Goal: Book appointment/travel/reservation

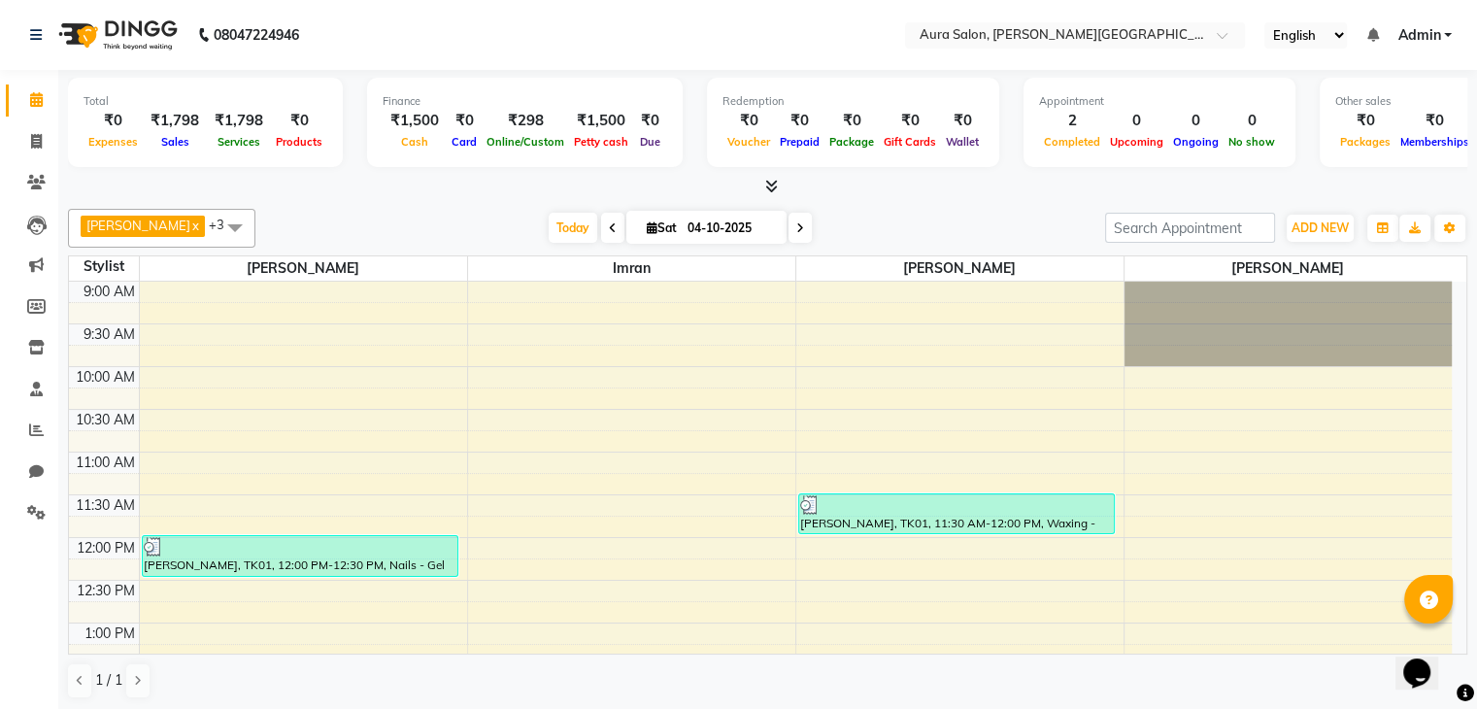
click at [791, 225] on div "[DATE] [DATE]" at bounding box center [680, 228] width 830 height 29
click at [796, 226] on icon at bounding box center [800, 228] width 8 height 12
type input "05-10-2025"
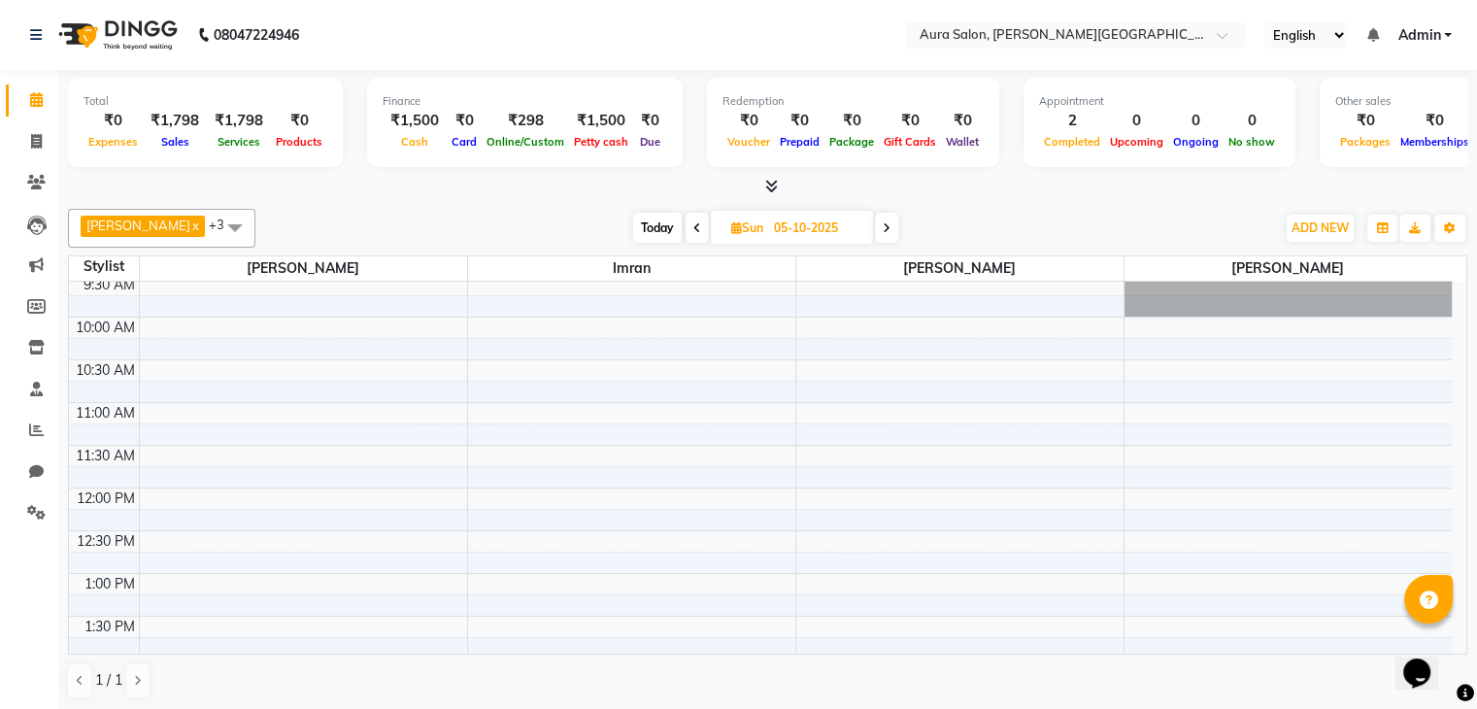
scroll to position [51, 0]
click at [186, 456] on div "9:00 AM 9:30 AM 10:00 AM 10:30 AM 11:00 AM 11:30 AM 12:00 PM 12:30 PM 1:00 PM 1…" at bounding box center [760, 658] width 1383 height 854
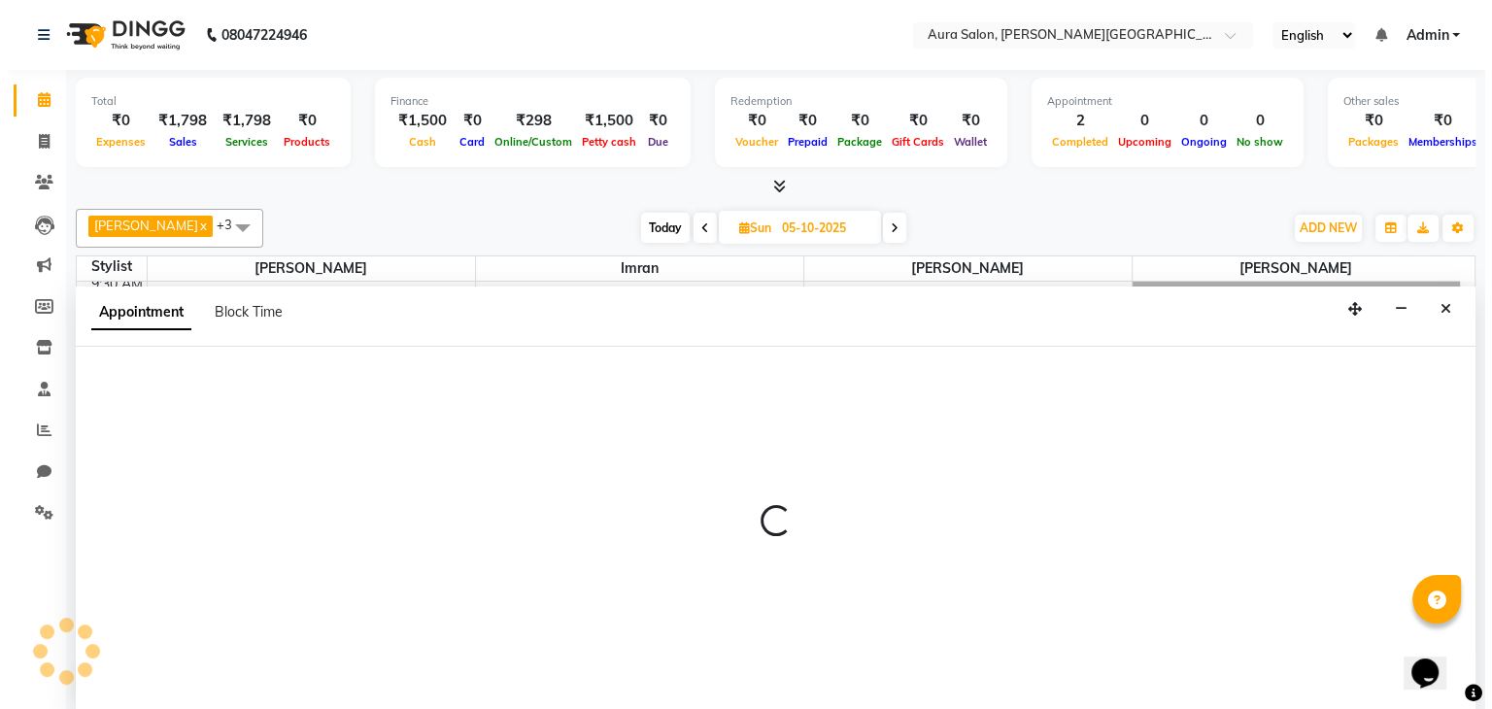
scroll to position [1, 0]
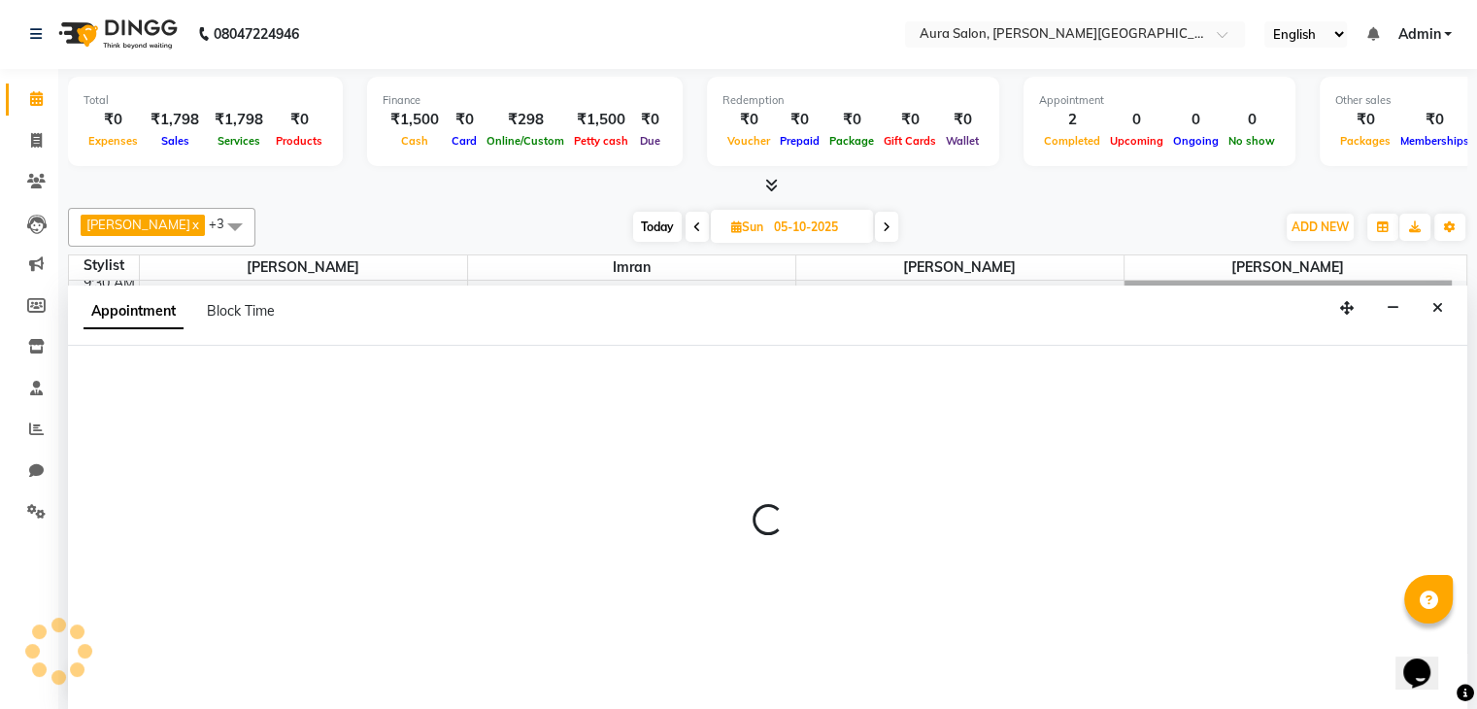
select select "66359"
select select "690"
select select "tentative"
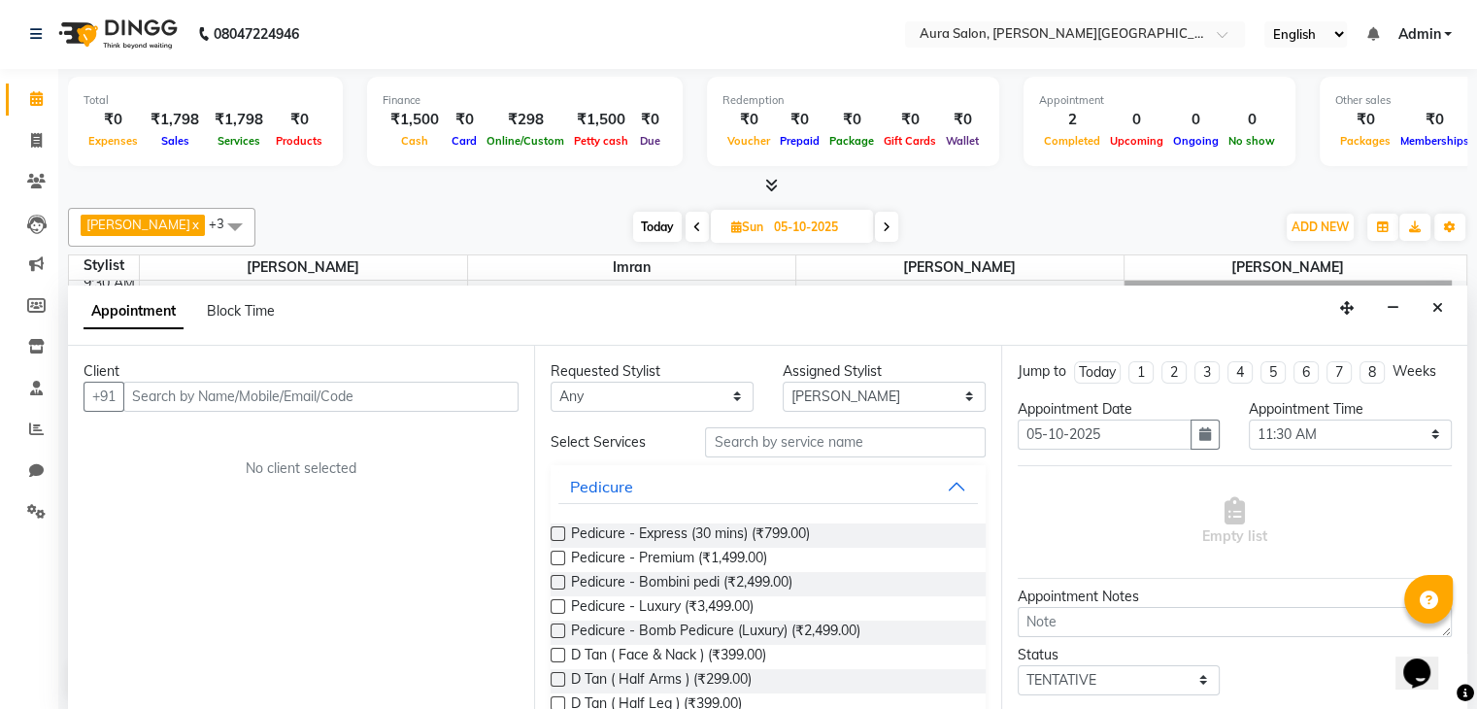
click at [339, 314] on div "Appointment Block Time" at bounding box center [768, 316] width 1400 height 60
click at [342, 395] on input "text" at bounding box center [320, 397] width 395 height 30
paste input "98844 08332"
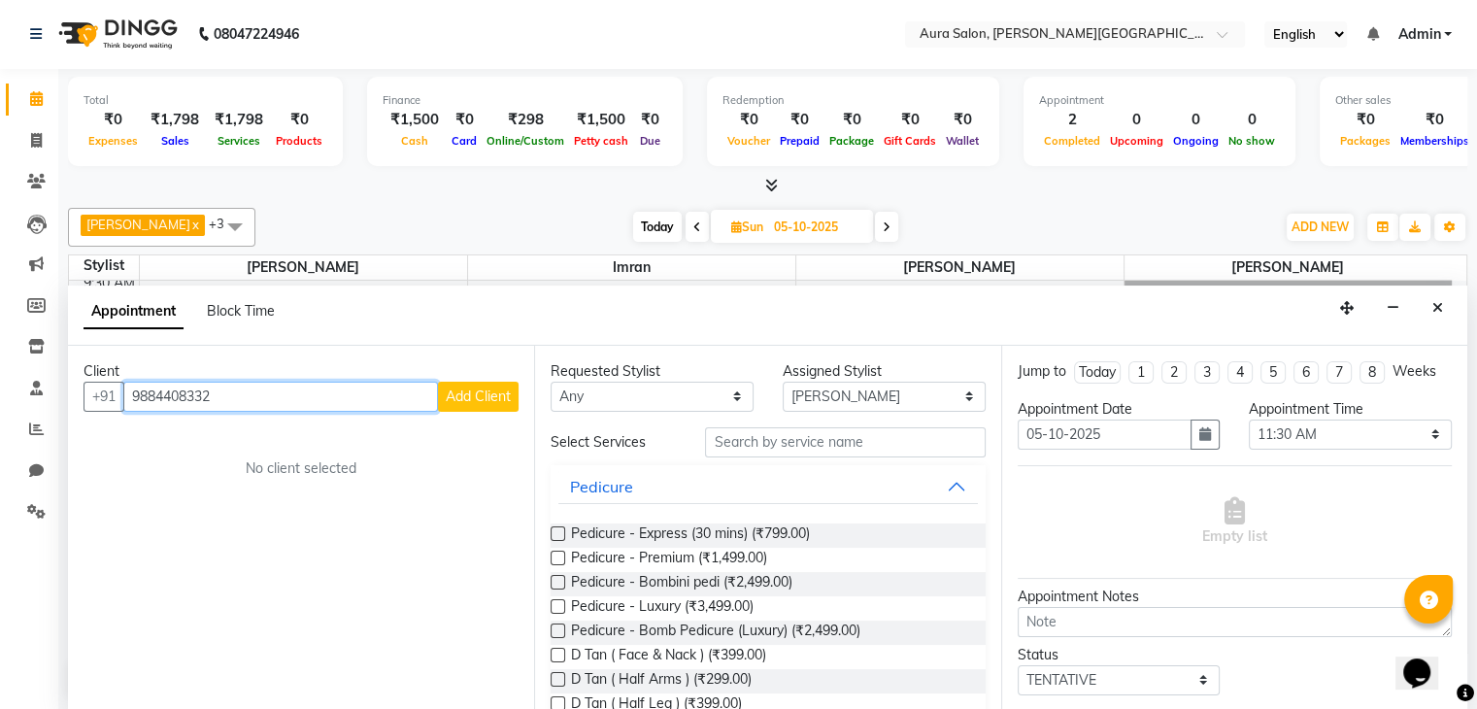
type input "9884408332"
click at [472, 395] on span "Add Client" at bounding box center [478, 396] width 65 height 17
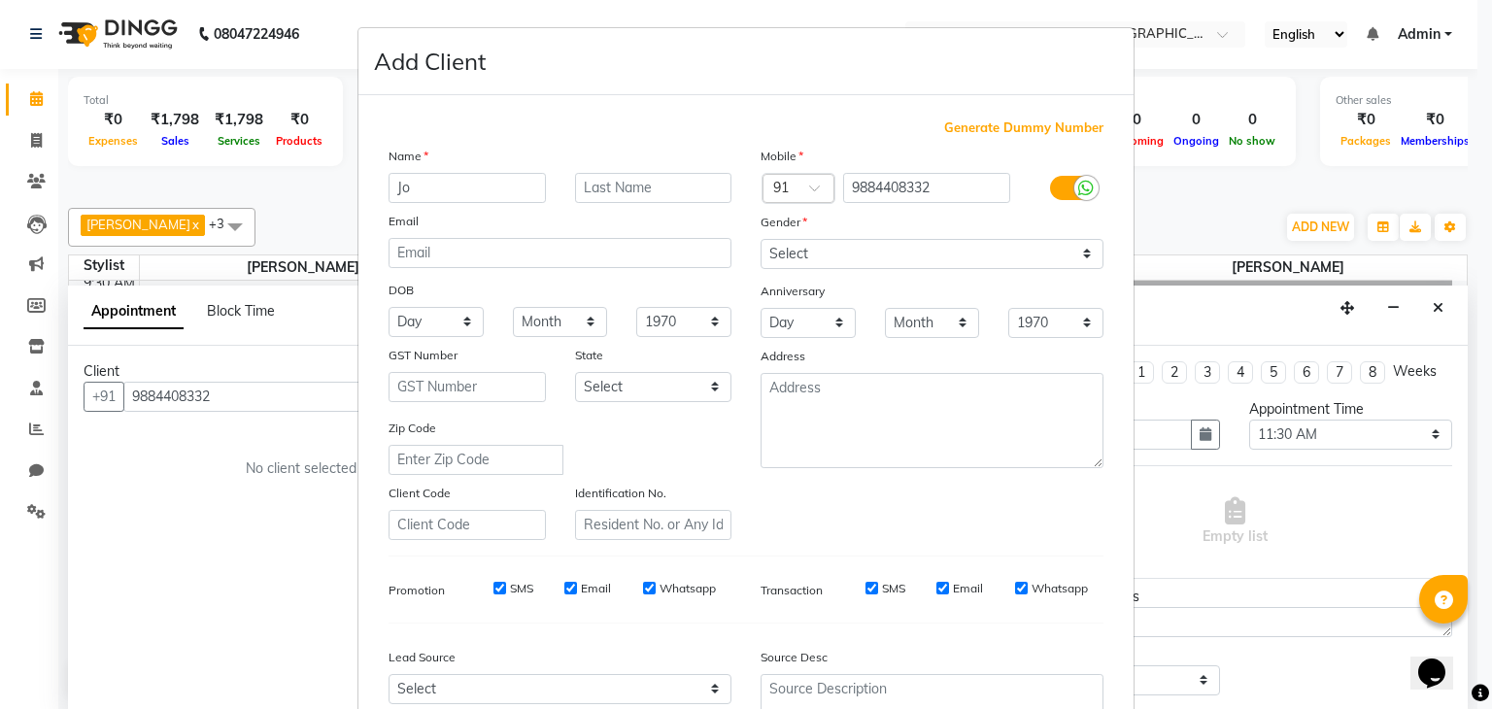
type input "Jo"
click at [813, 255] on select "Select [DEMOGRAPHIC_DATA] [DEMOGRAPHIC_DATA] Other Prefer Not To Say" at bounding box center [931, 254] width 343 height 30
select select "[DEMOGRAPHIC_DATA]"
click at [760, 240] on select "Select [DEMOGRAPHIC_DATA] [DEMOGRAPHIC_DATA] Other Prefer Not To Say" at bounding box center [931, 254] width 343 height 30
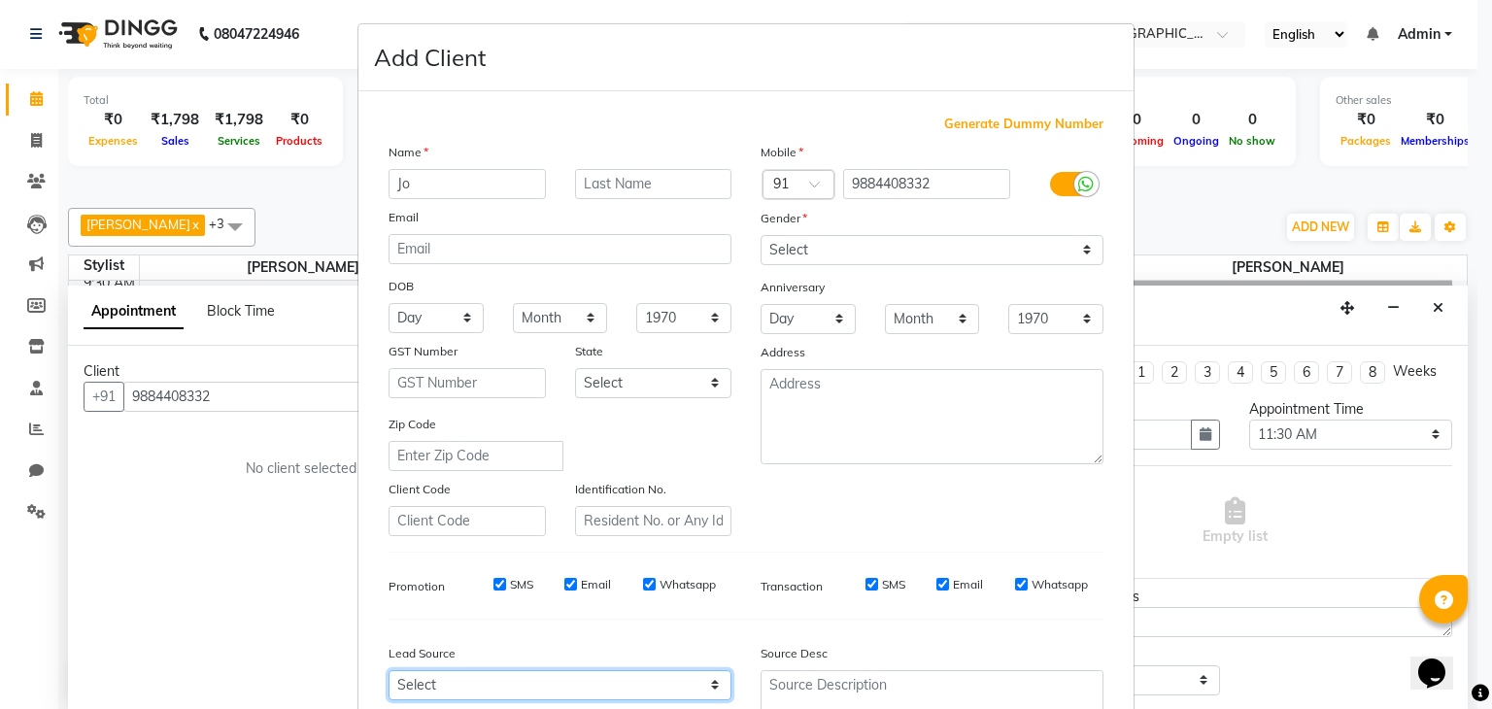
click at [467, 689] on select "Select Walk-in Referral Internet Friend Word of Mouth Advertisement Facebook Ju…" at bounding box center [559, 685] width 343 height 30
select select "50671"
click at [388, 678] on select "Select Walk-in Referral Internet Friend Word of Mouth Advertisement Facebook Ju…" at bounding box center [559, 685] width 343 height 30
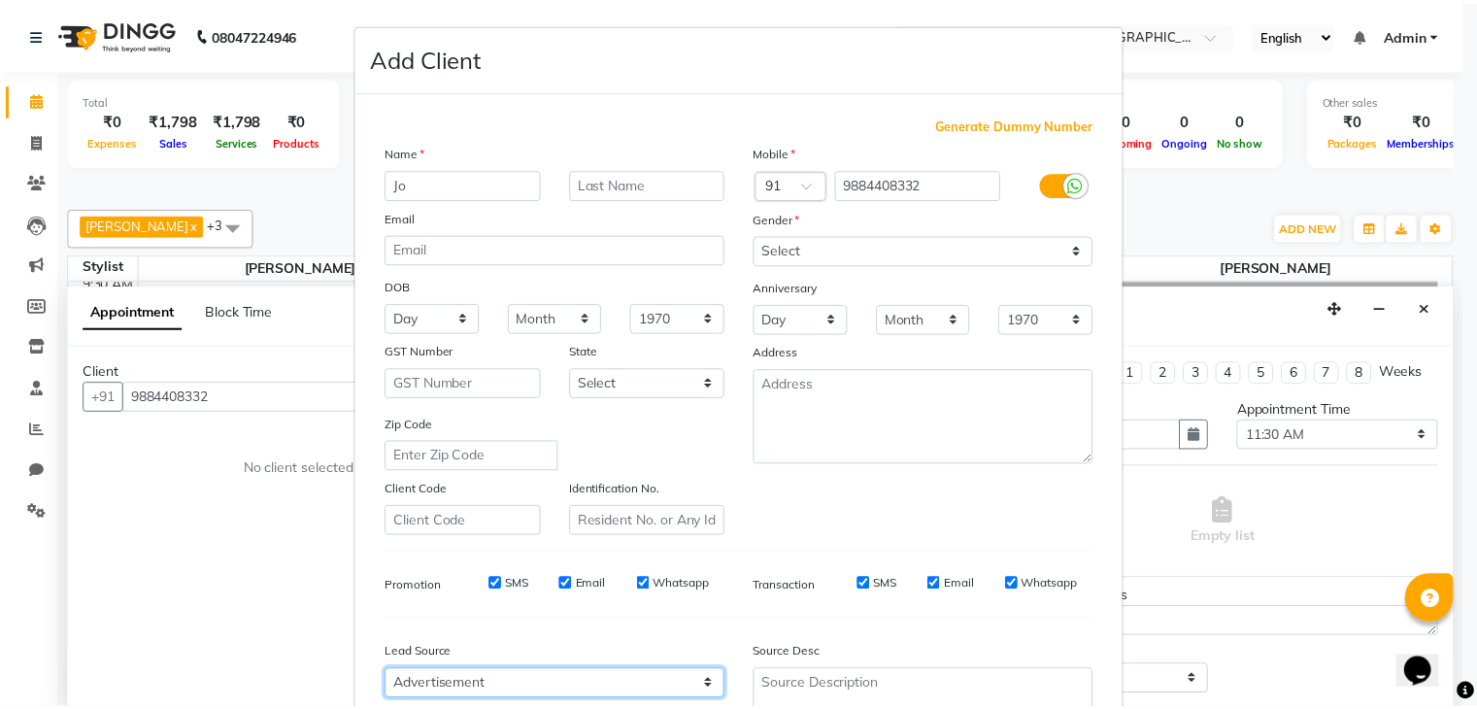
scroll to position [197, 0]
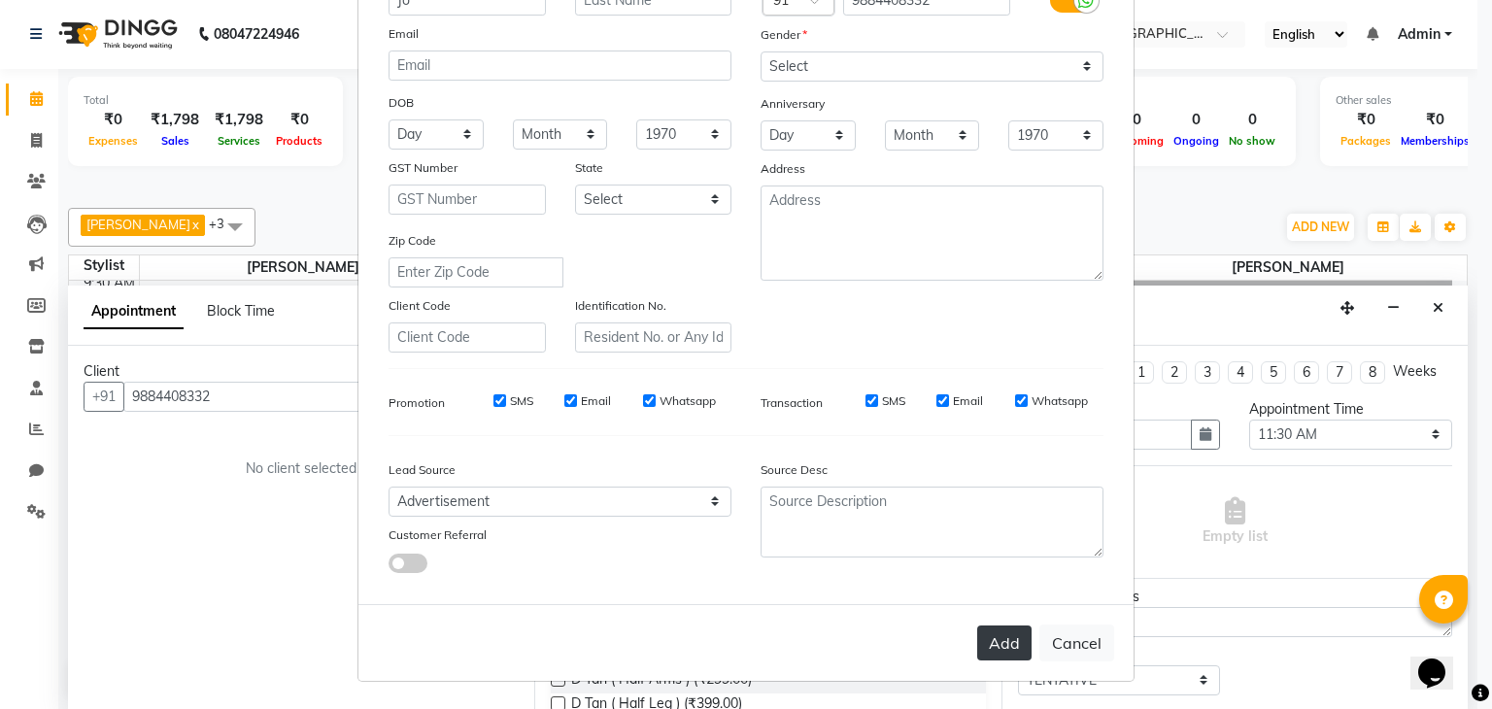
click at [984, 644] on button "Add" at bounding box center [1004, 642] width 54 height 35
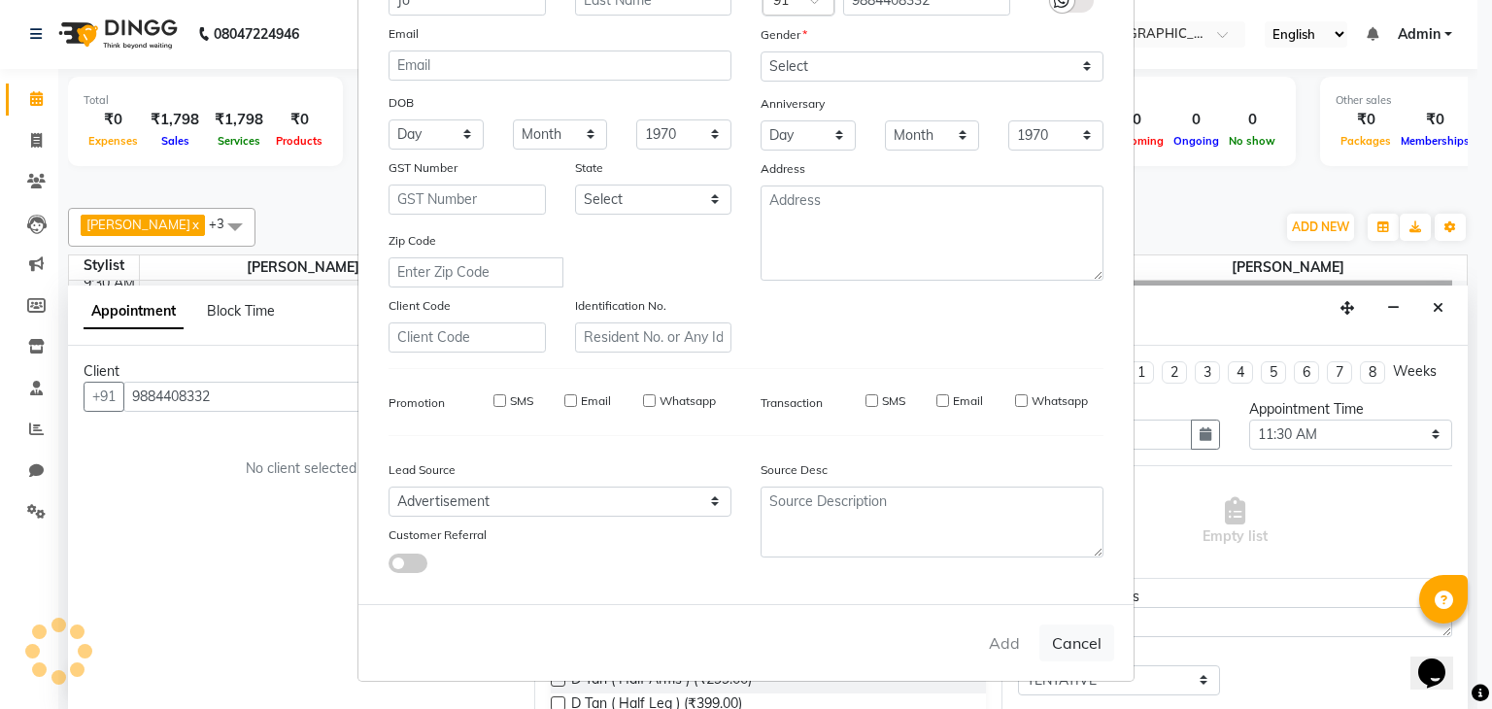
select select
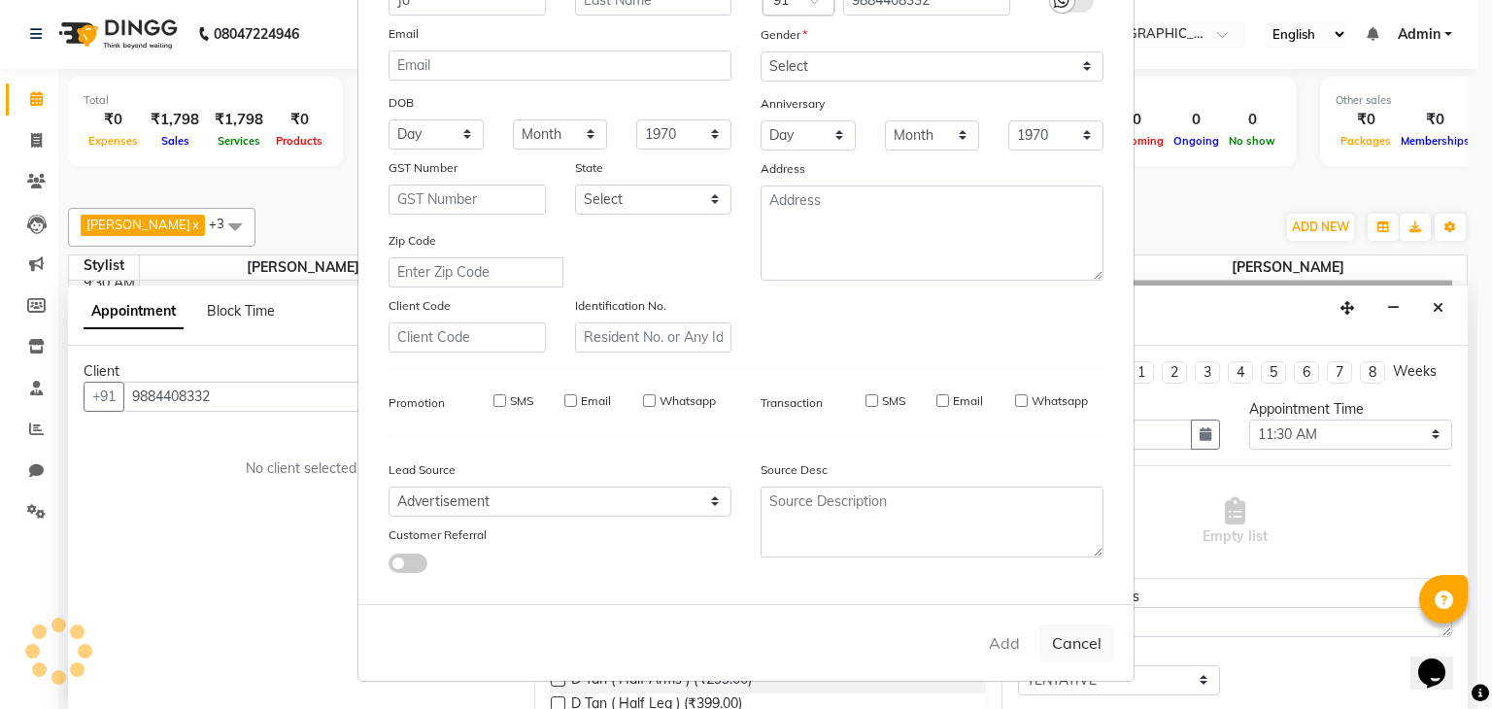
select select
checkbox input "false"
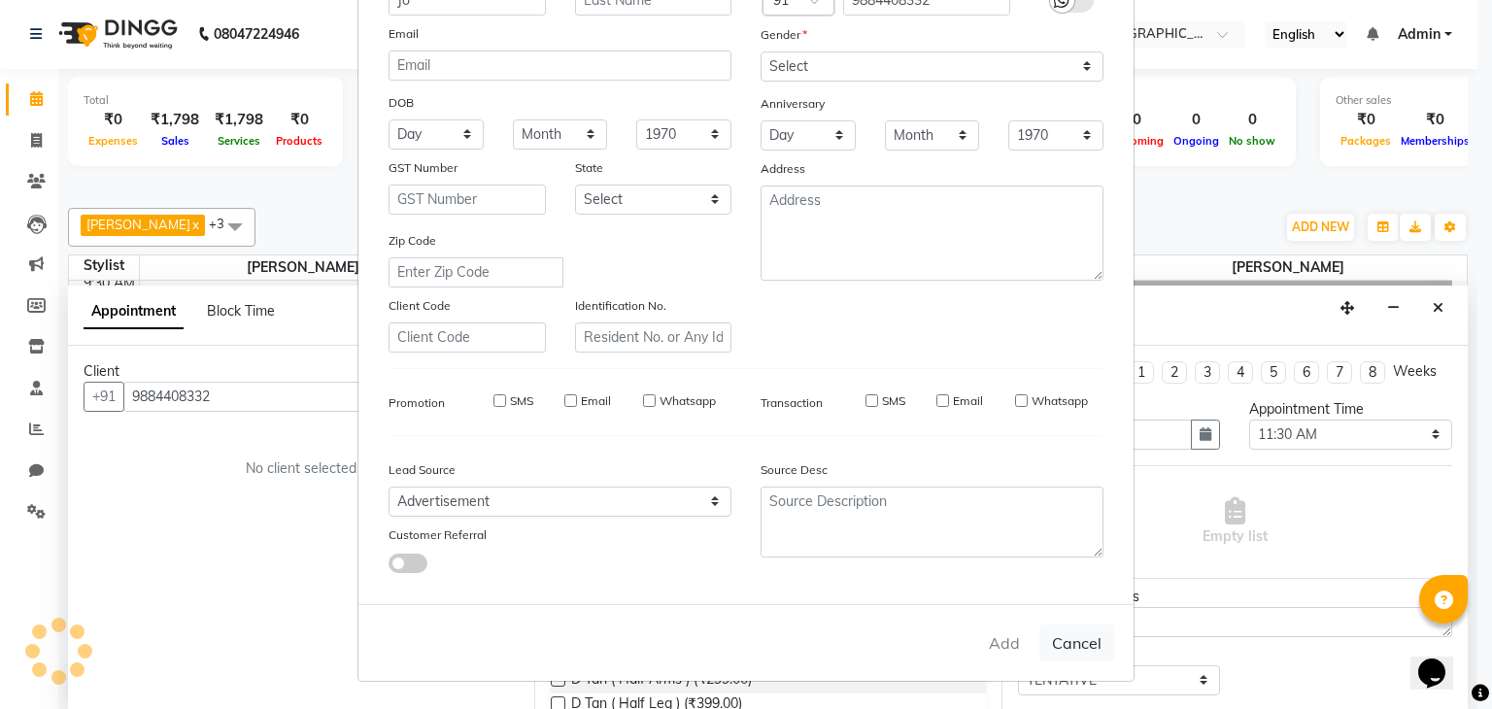
checkbox input "false"
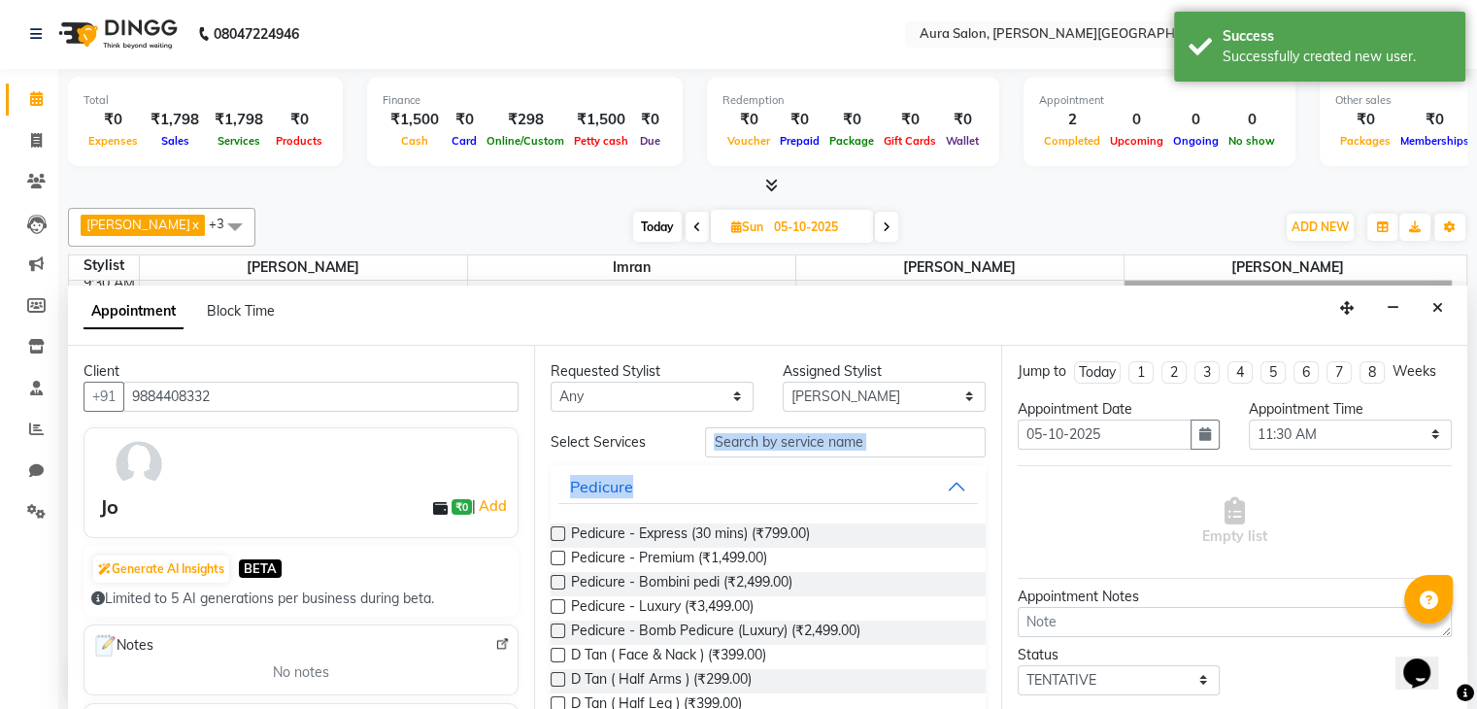
drag, startPoint x: 767, startPoint y: 456, endPoint x: 770, endPoint y: 440, distance: 15.8
click at [770, 440] on input "text" at bounding box center [845, 442] width 280 height 30
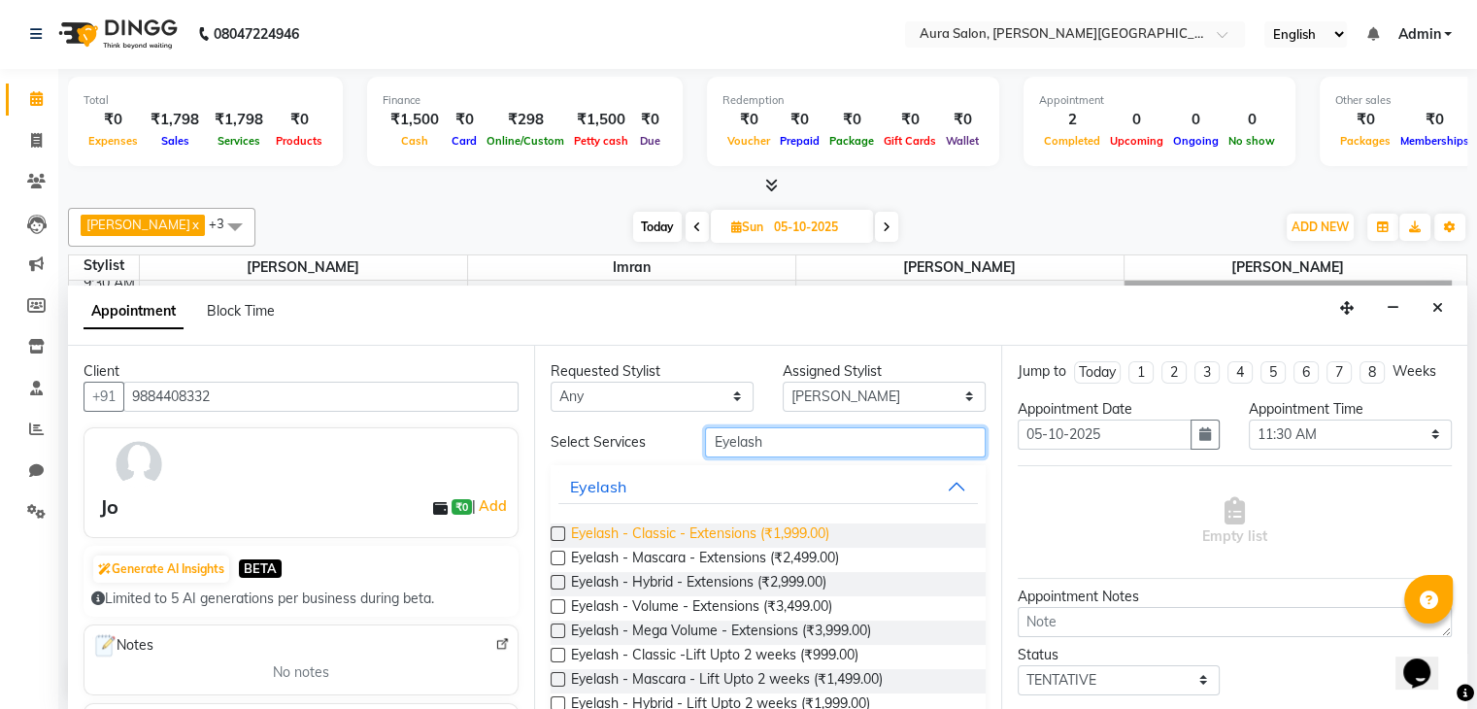
type input "Eyelash"
click at [578, 531] on span "Eyelash - Classic - Extensions (₹1,999.00)" at bounding box center [700, 536] width 258 height 24
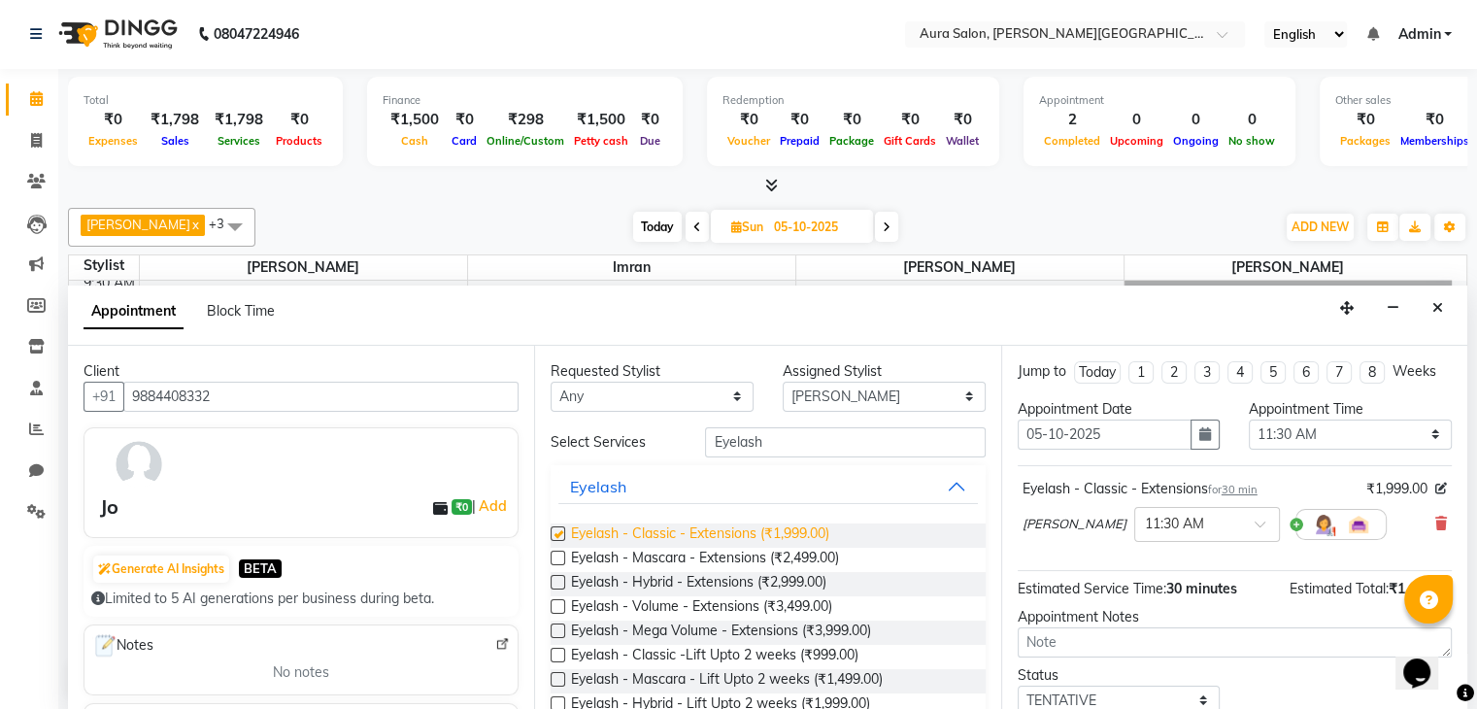
checkbox input "false"
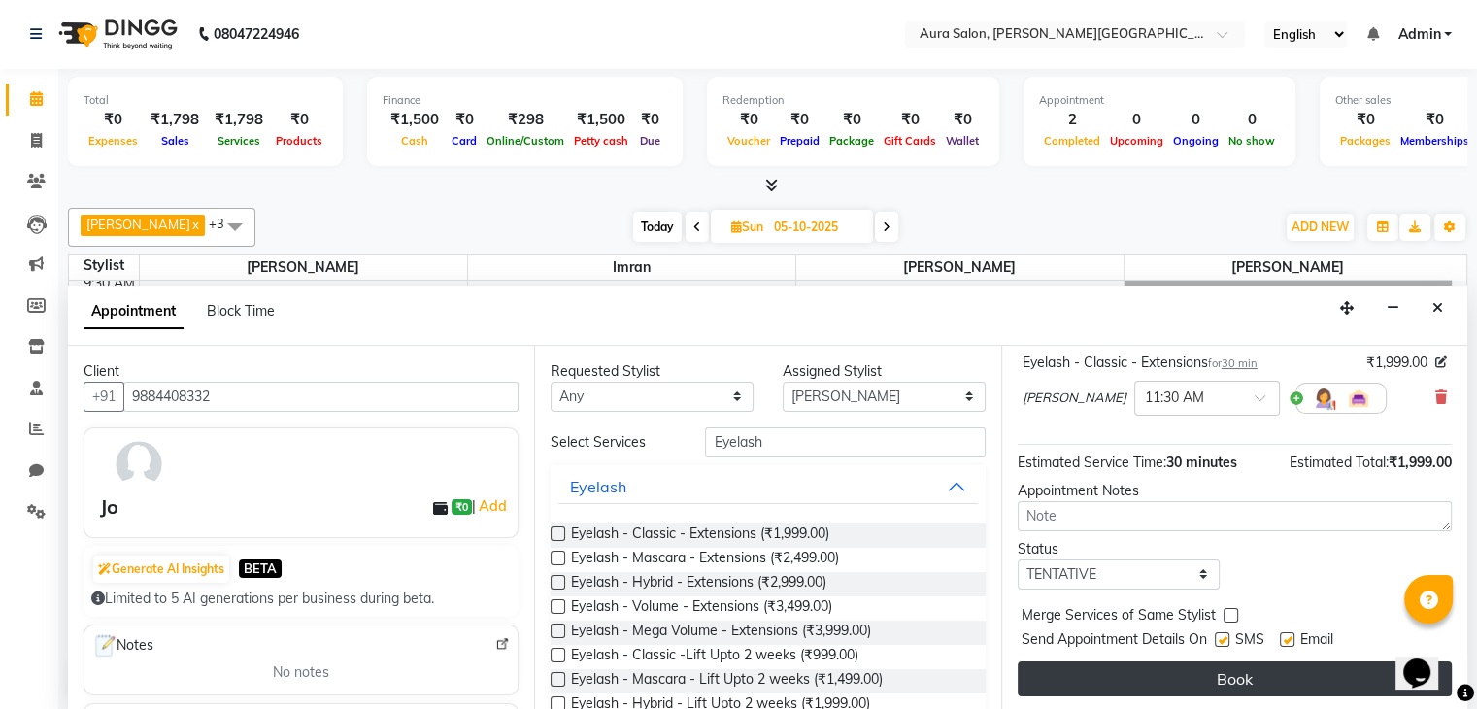
click at [1229, 669] on button "Book" at bounding box center [1235, 678] width 434 height 35
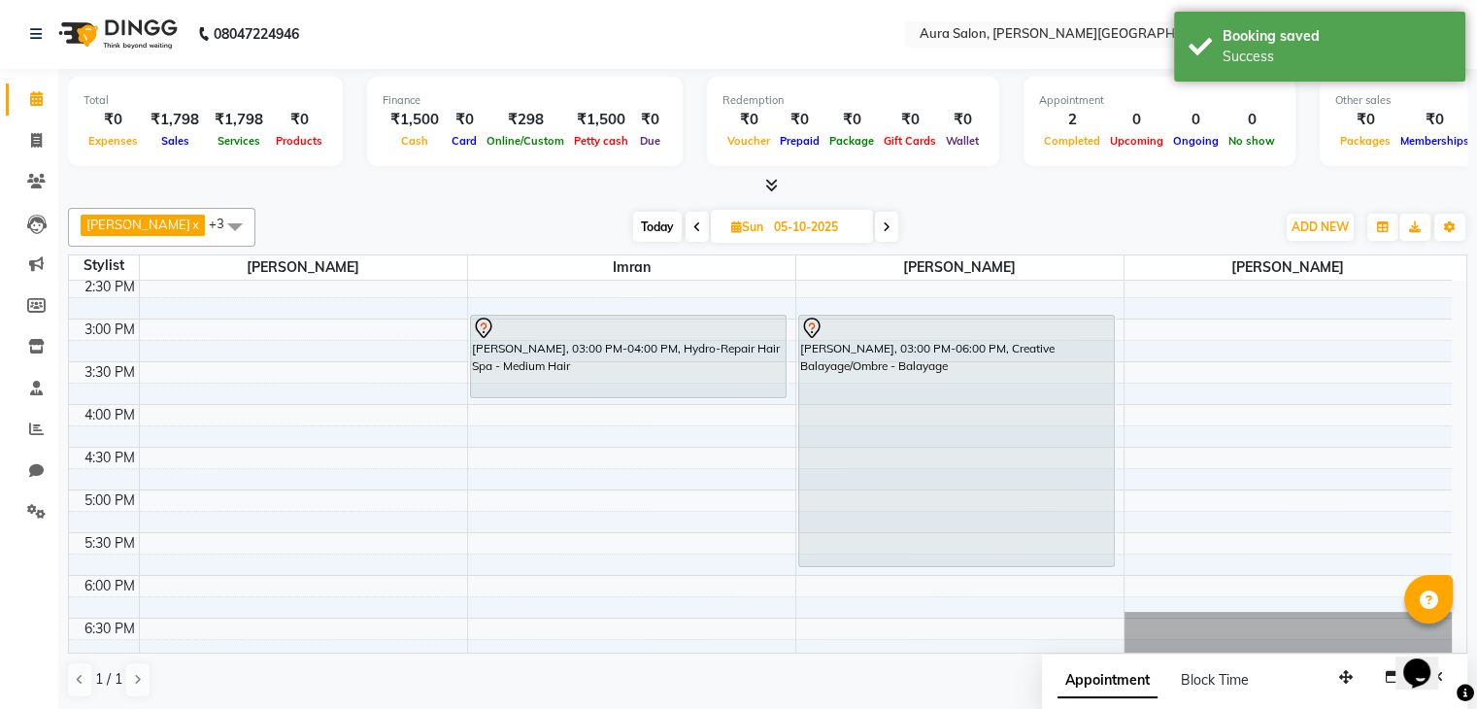
scroll to position [0, 0]
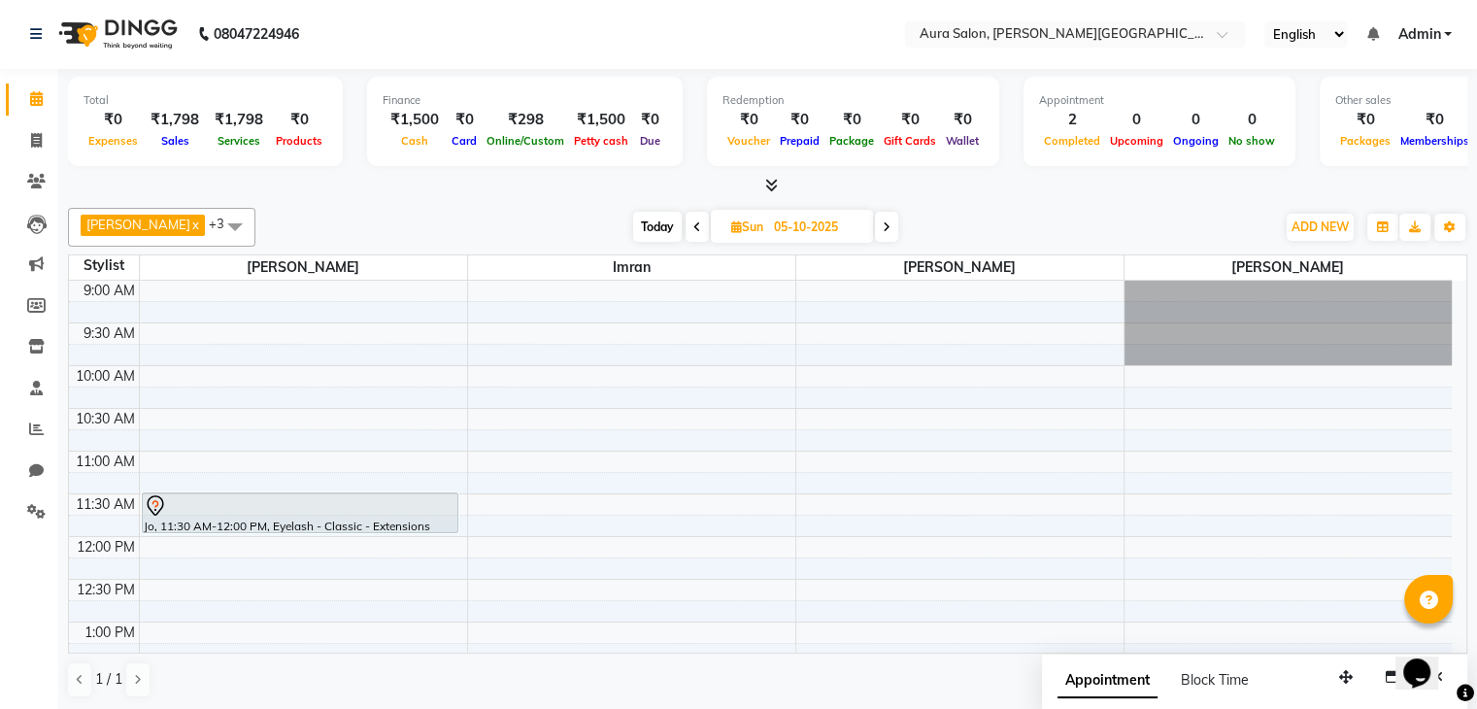
click at [649, 226] on span "Today" at bounding box center [657, 227] width 49 height 30
type input "04-10-2025"
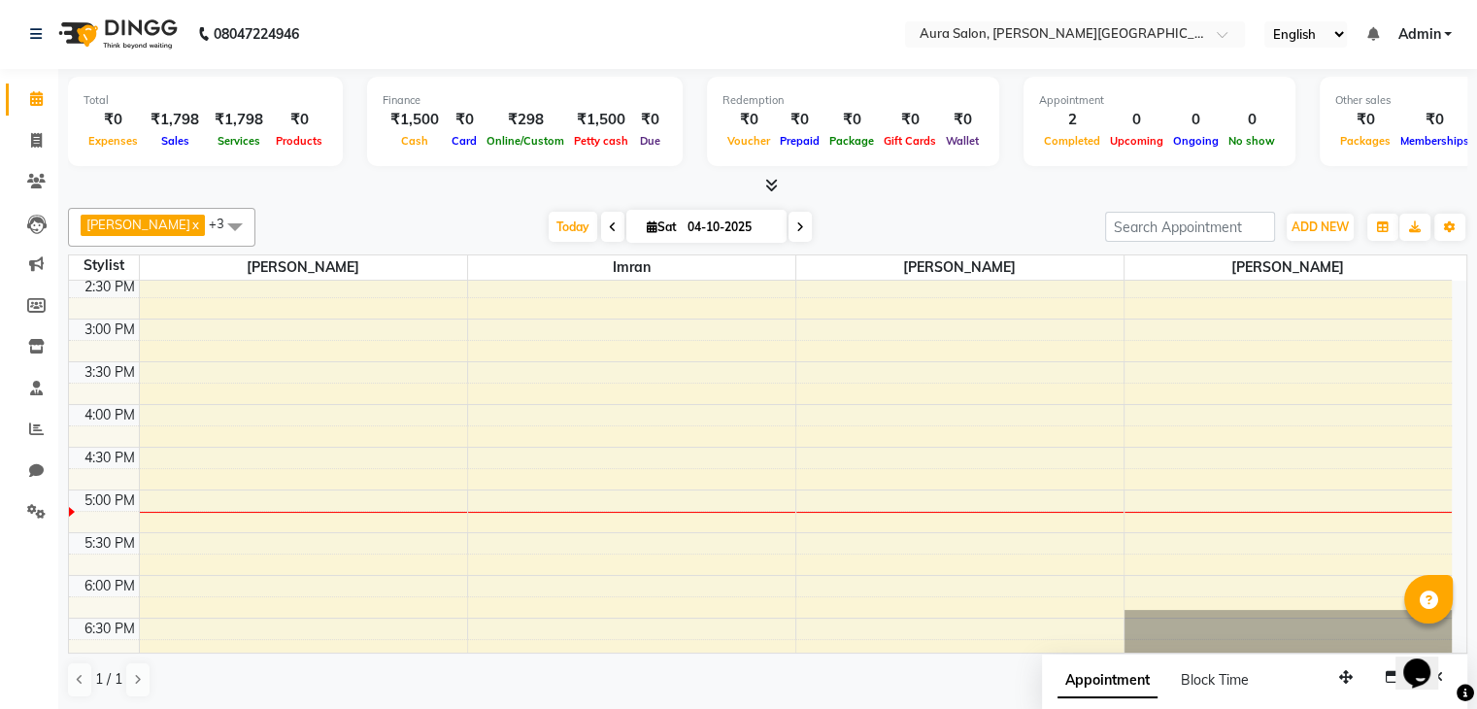
scroll to position [473, 0]
click at [497, 568] on div "9:00 AM 9:30 AM 10:00 AM 10:30 AM 11:00 AM 11:30 AM 12:00 PM 12:30 PM 1:00 PM 1…" at bounding box center [760, 235] width 1383 height 854
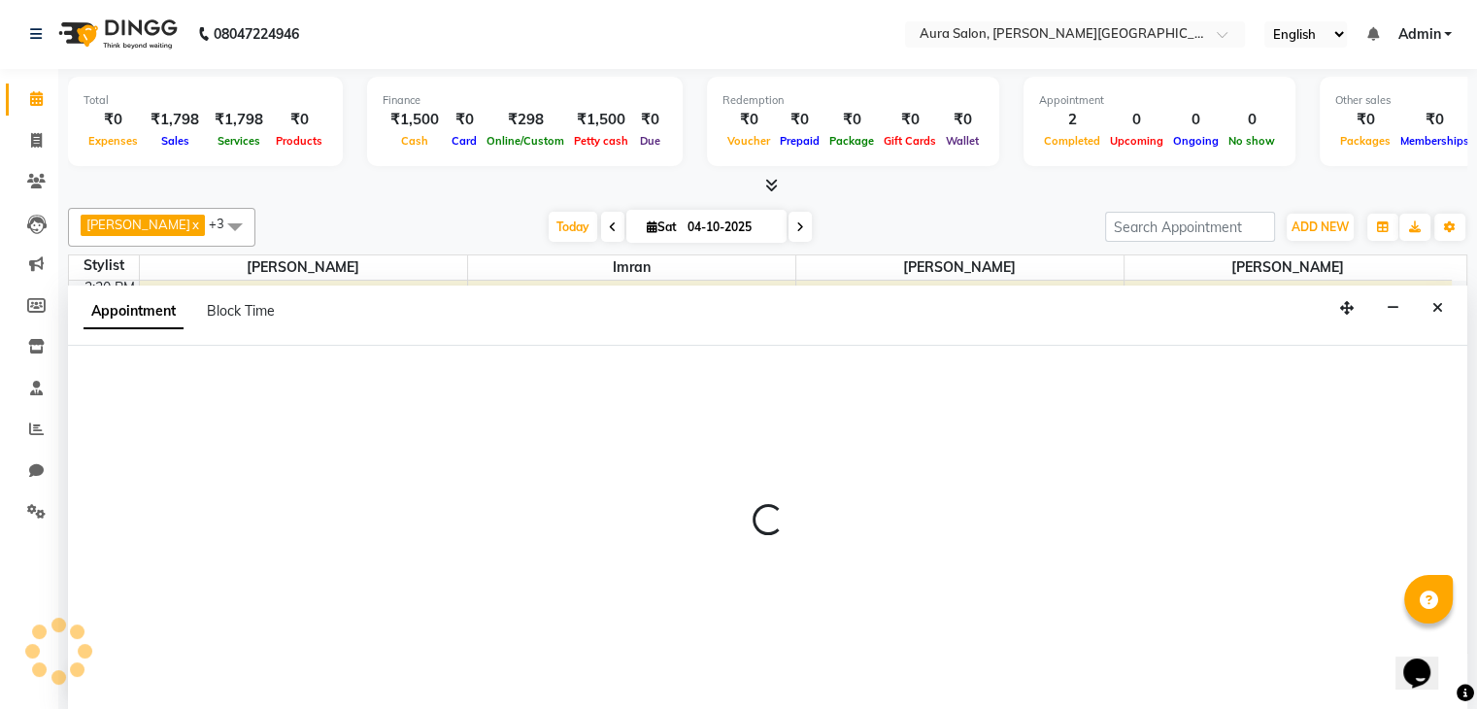
select select "66362"
select select "1080"
select select "tentative"
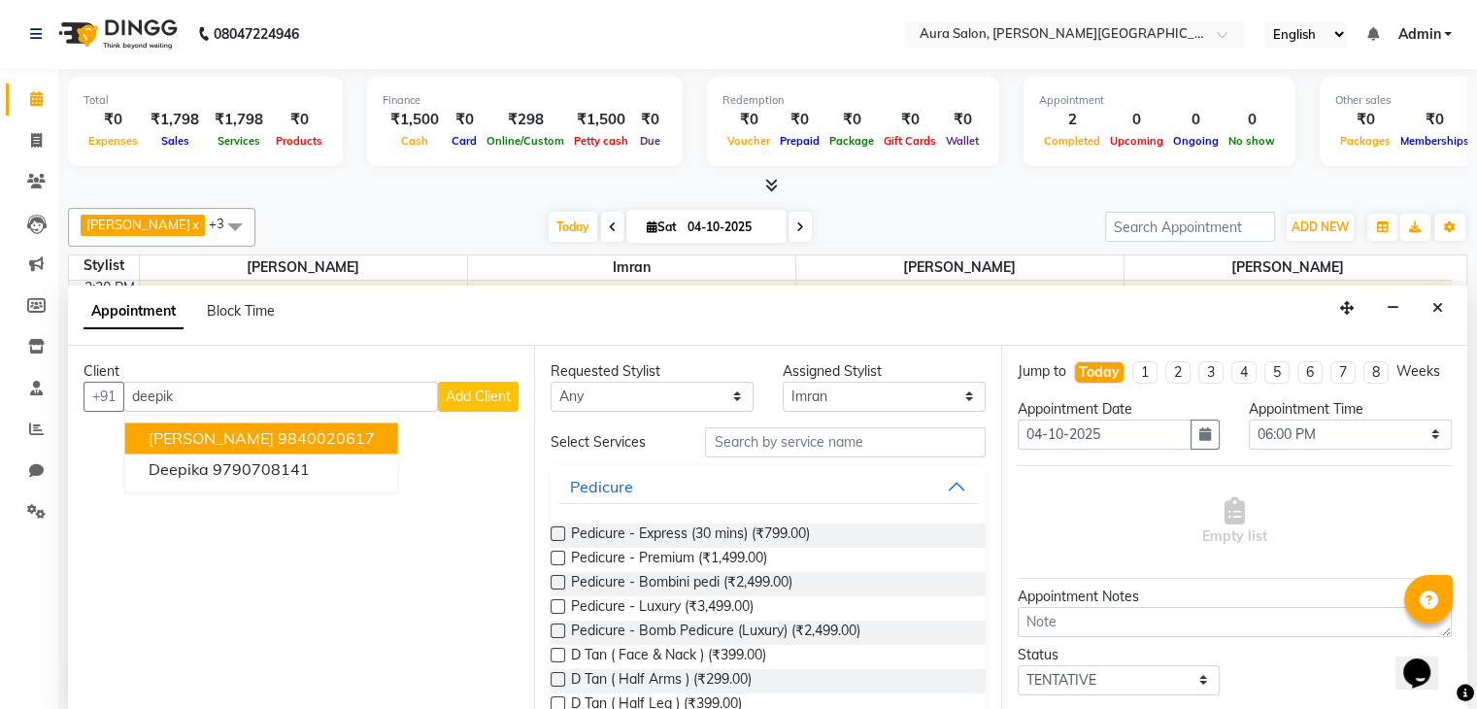
click at [298, 431] on ngb-highlight "9840020617" at bounding box center [326, 437] width 97 height 19
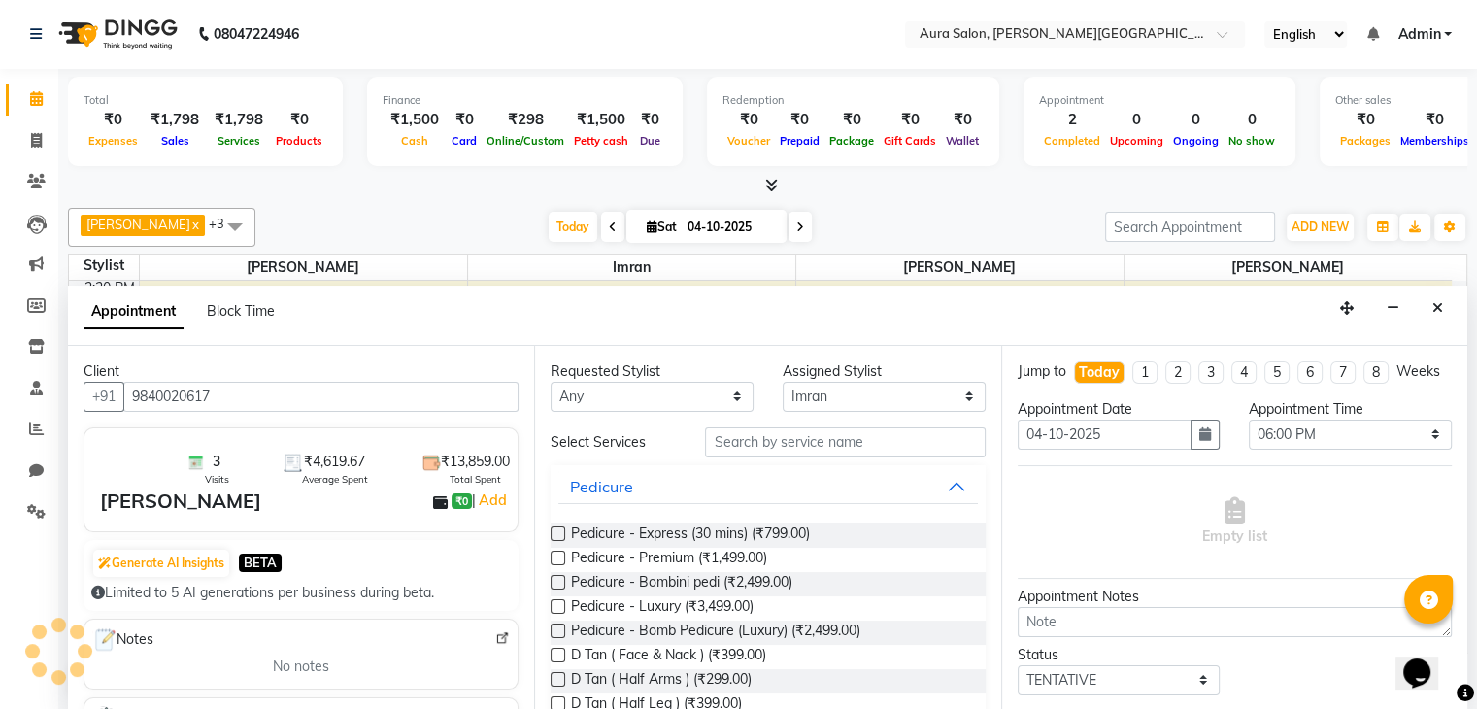
type input "9840020617"
click at [740, 450] on input "text" at bounding box center [845, 442] width 280 height 30
type input "l"
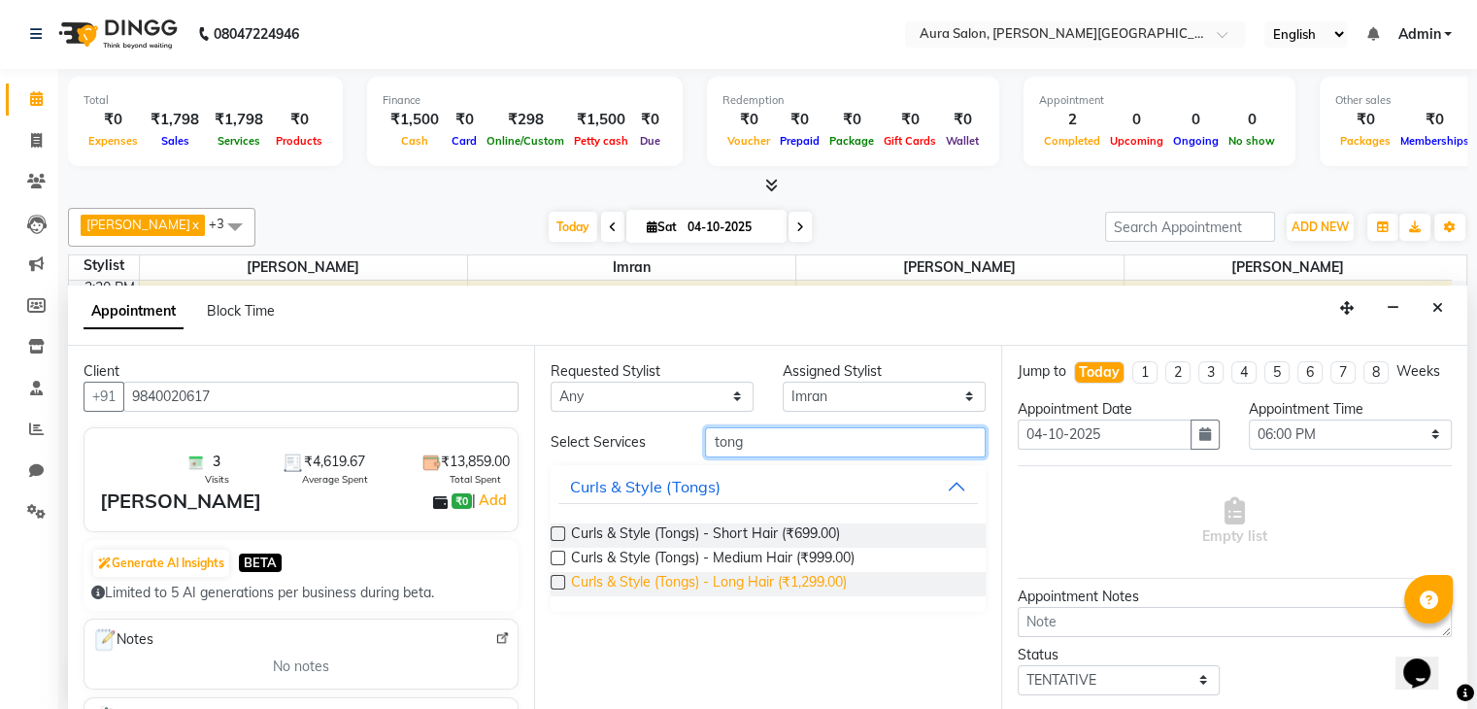
type input "tong"
click at [781, 581] on span "Curls & Style (Tongs) - Long Hair (₹1,299.00)" at bounding box center [709, 584] width 276 height 24
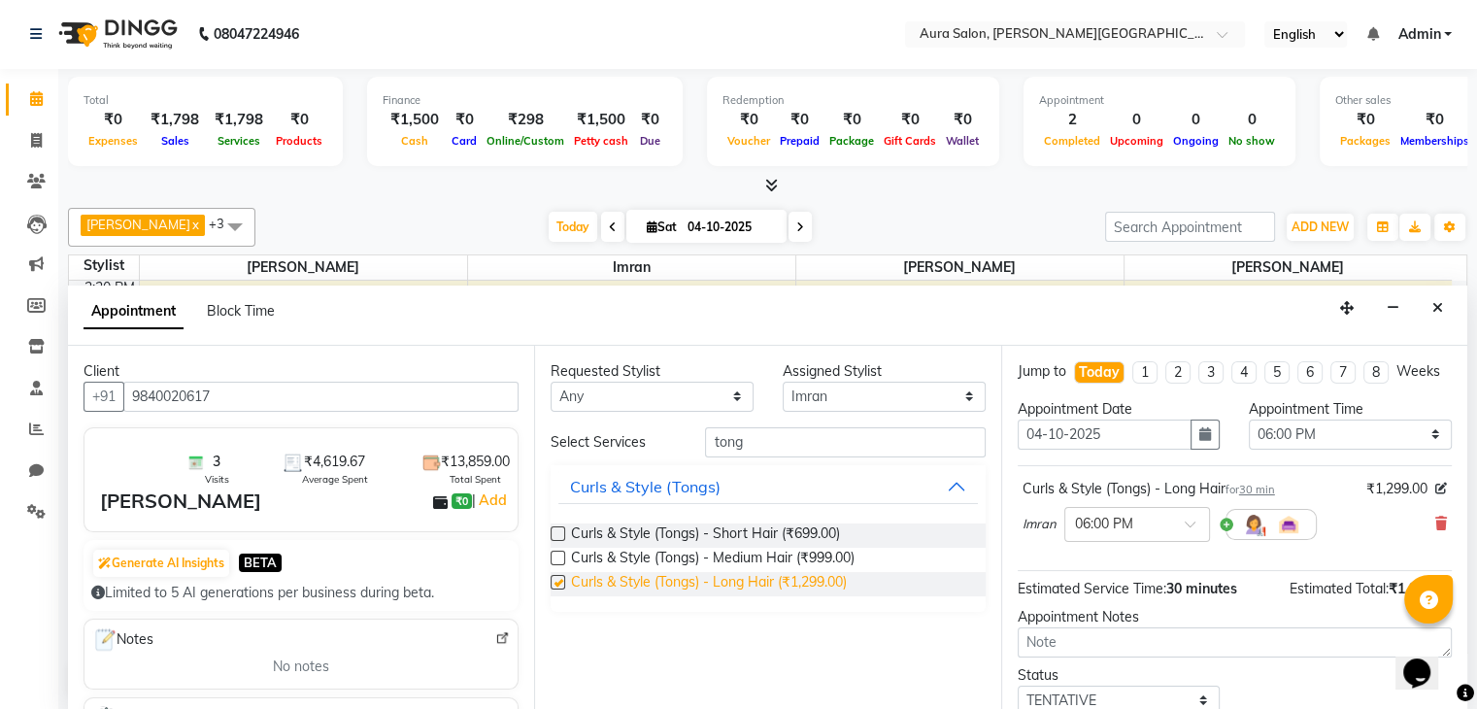
checkbox input "false"
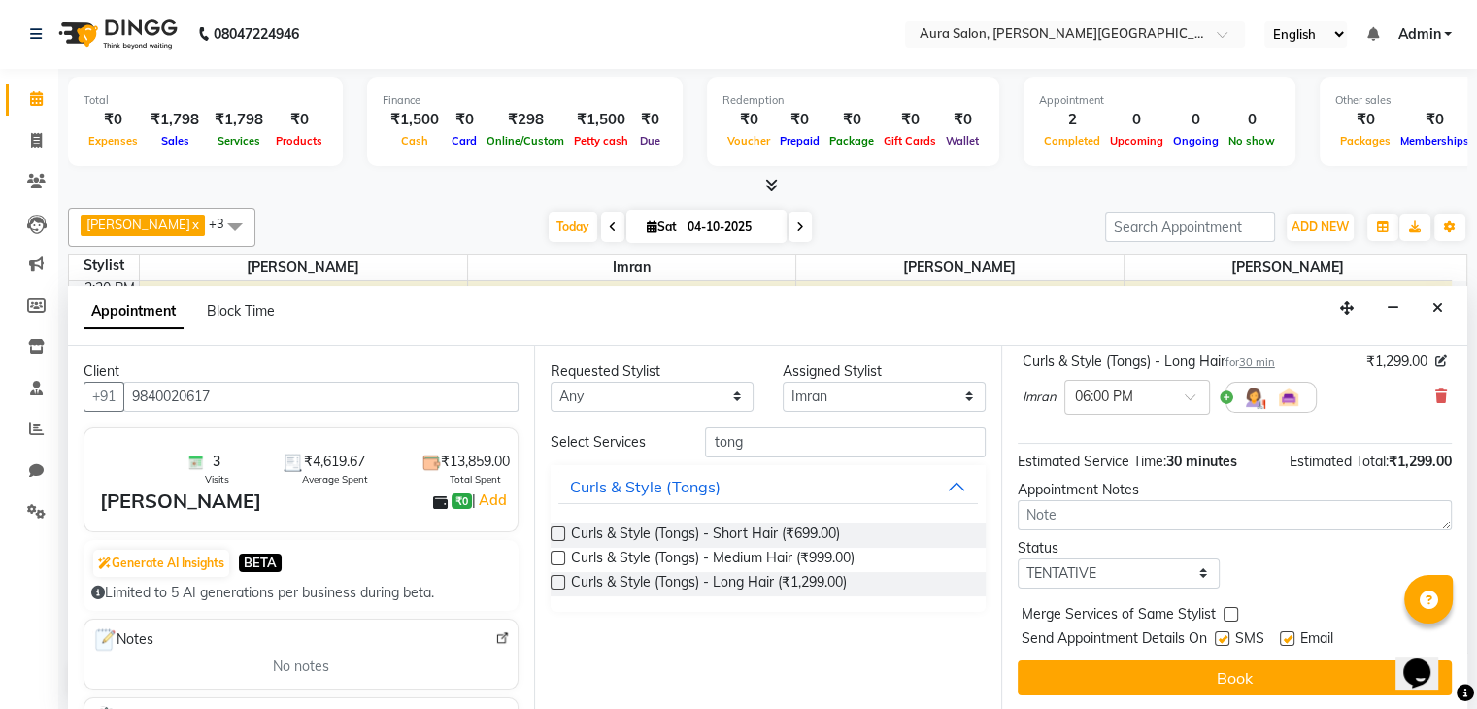
scroll to position [144, 0]
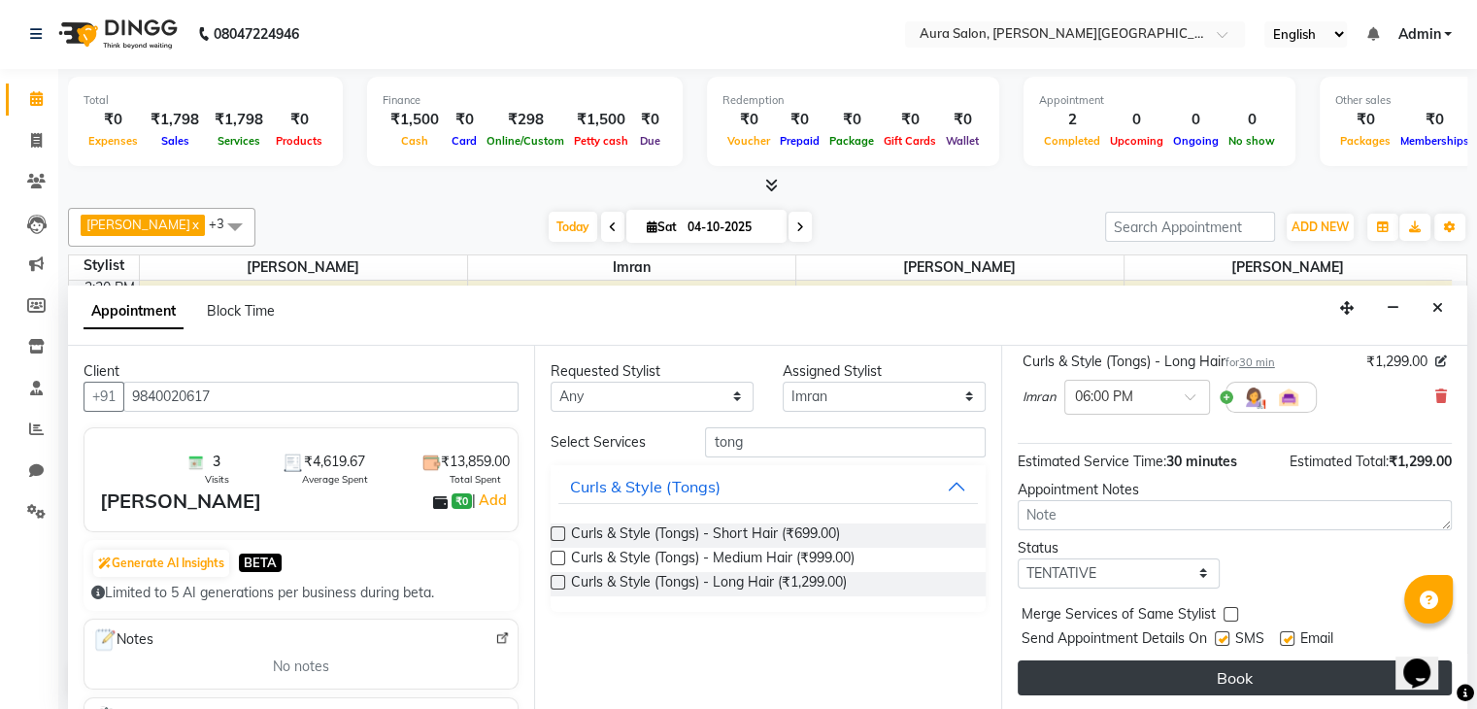
click at [1193, 665] on button "Book" at bounding box center [1235, 677] width 434 height 35
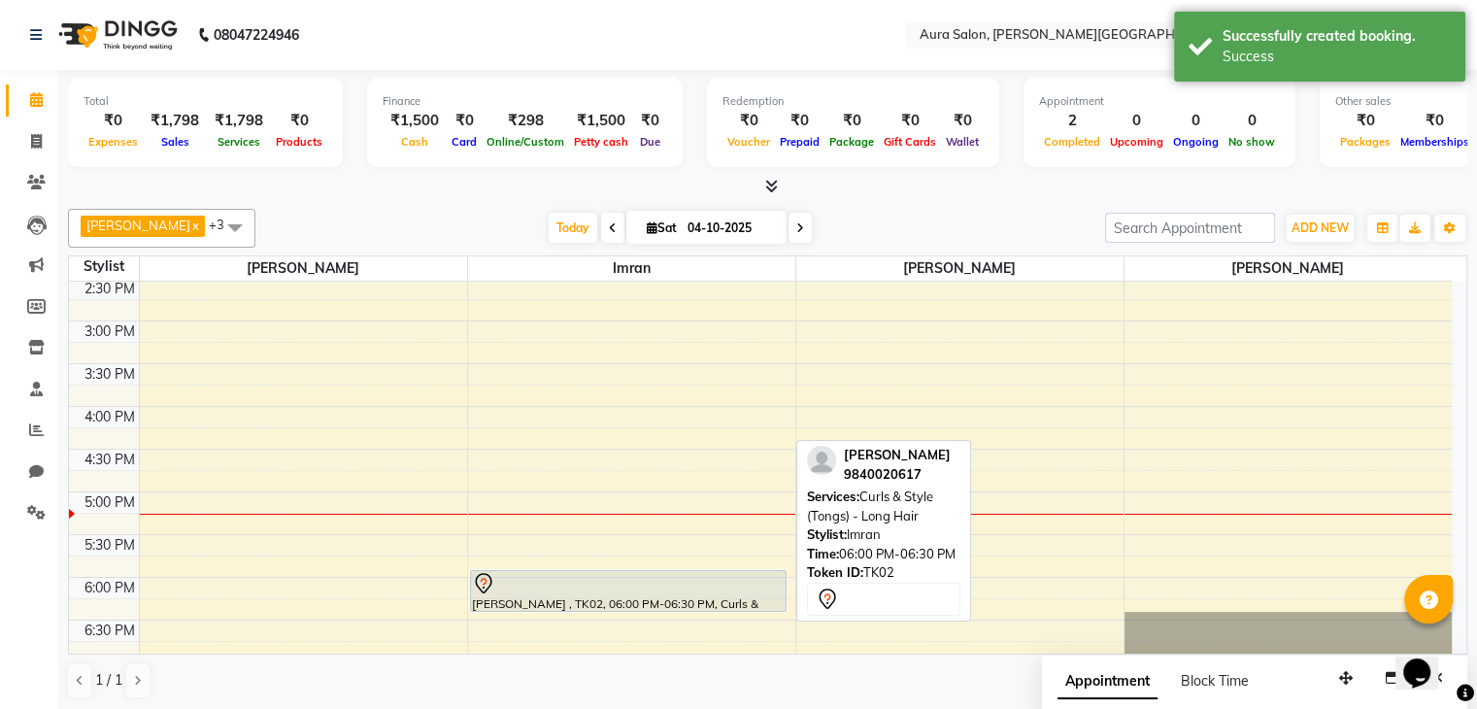
scroll to position [474, 0]
